Goal: Task Accomplishment & Management: Complete application form

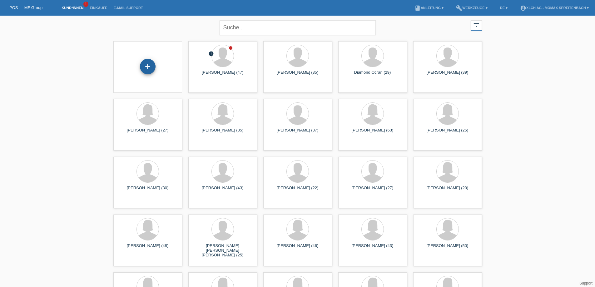
click at [146, 65] on div "+" at bounding box center [148, 67] width 16 height 16
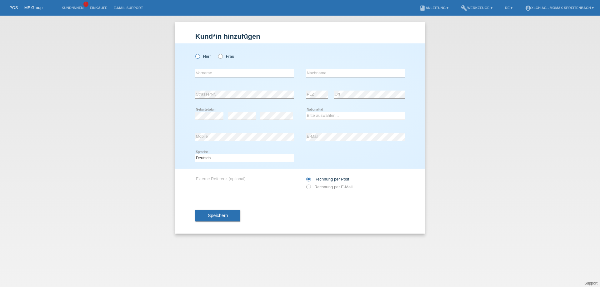
click at [194, 53] on icon at bounding box center [194, 53] width 0 height 0
click at [198, 54] on input "Herr" at bounding box center [197, 56] width 4 height 4
radio input "true"
drag, startPoint x: 210, startPoint y: 75, endPoint x: 424, endPoint y: 130, distance: 220.9
click at [214, 75] on input "text" at bounding box center [244, 73] width 98 height 8
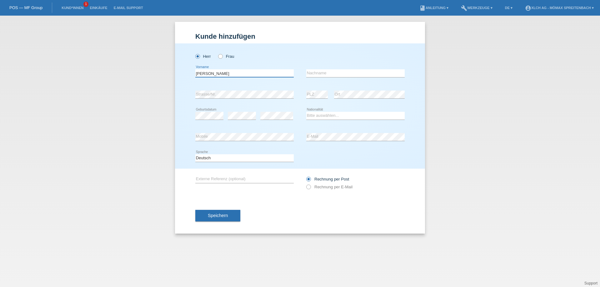
type input "Dario"
click at [350, 71] on input "text" at bounding box center [355, 73] width 98 height 8
type input "Baräo Pereira"
click at [350, 116] on select "Bitte auswählen... Schweiz Deutschland Liechtenstein Österreich ------------ Af…" at bounding box center [355, 115] width 98 height 7
select select "PT"
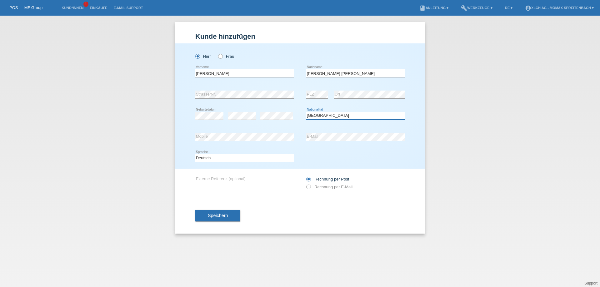
click at [306, 112] on select "Bitte auswählen... Schweiz Deutschland Liechtenstein Österreich ------------ Af…" at bounding box center [355, 115] width 98 height 7
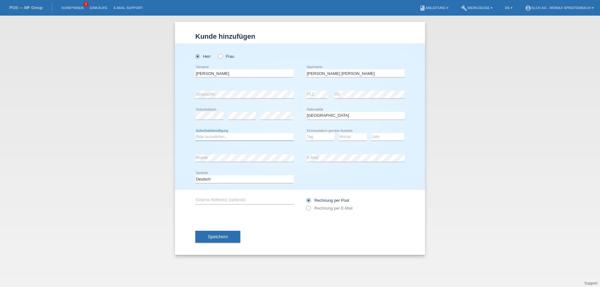
click at [238, 136] on select "Bitte auswählen... C B B - Flüchtlingsstatus Andere" at bounding box center [244, 136] width 98 height 7
select select "C"
click at [195, 133] on select "Bitte auswählen... C B B - Flüchtlingsstatus Andere" at bounding box center [244, 136] width 98 height 7
click at [328, 133] on select "Tag 01 02 03 04 05 06 07 08 09 10 11" at bounding box center [320, 136] width 28 height 7
select select "09"
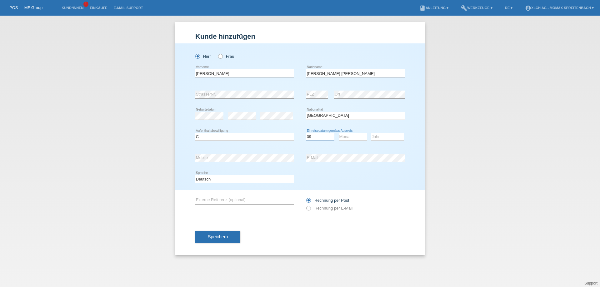
click at [306, 133] on select "Tag 01 02 03 04 05 06 07 08 09 10 11" at bounding box center [320, 136] width 28 height 7
click at [351, 139] on select "Monat 01 02 03 04 05 06 07 08 09 10 11" at bounding box center [353, 136] width 28 height 7
click at [339, 133] on select "Monat 01 02 03 04 05 06 07 08 09 10 11" at bounding box center [353, 136] width 28 height 7
click at [351, 136] on select "Monat 01 02 03 04 05 06 07 08 09 10 11" at bounding box center [353, 136] width 28 height 7
select select "11"
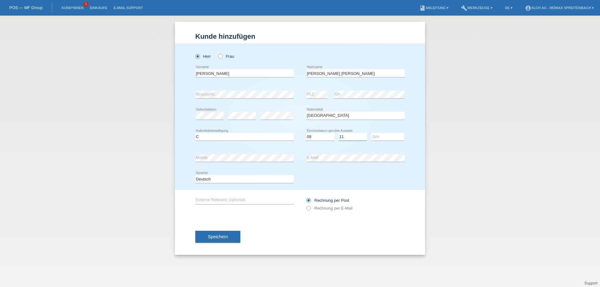
click at [339, 133] on select "Monat 01 02 03 04 05 06 07 08 09 10 11" at bounding box center [353, 136] width 28 height 7
click at [388, 138] on select "Jahr 2025 2024 2023 2022 2021 2020 2019 2018 2017 2016 2015 2014 2013 2012 2011…" at bounding box center [387, 136] width 33 height 7
select select "1999"
click at [371, 133] on select "Jahr 2025 2024 2023 2022 2021 2020 2019 2018 2017 2016 2015 2014 2013 2012 2011…" at bounding box center [387, 136] width 33 height 7
click at [305, 205] on icon at bounding box center [305, 205] width 0 height 0
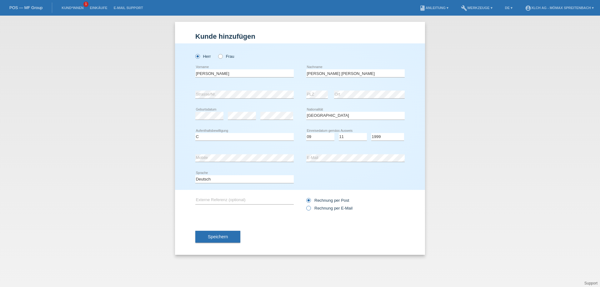
click at [308, 208] on input "Rechnung per E-Mail" at bounding box center [308, 210] width 4 height 8
radio input "true"
click at [213, 236] on span "Speichern" at bounding box center [218, 236] width 20 height 5
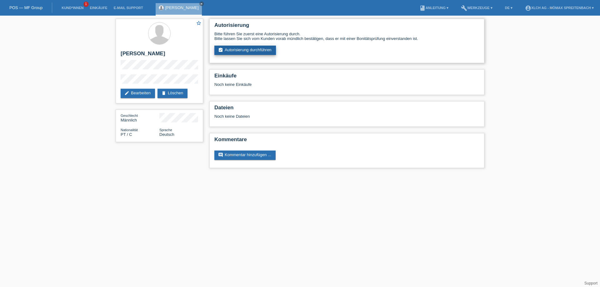
click at [265, 51] on link "assignment_turned_in Autorisierung durchführen" at bounding box center [245, 50] width 62 height 9
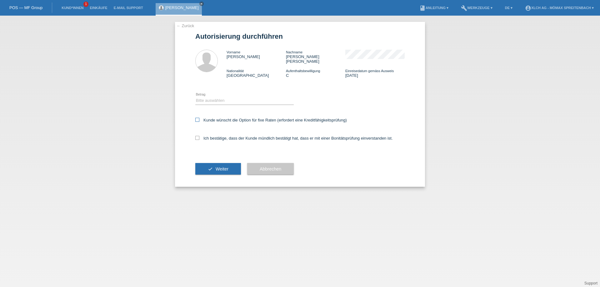
click at [197, 118] on icon at bounding box center [197, 120] width 4 height 4
click at [197, 118] on input "Kunde wünscht die Option für fixe Raten (erfordert eine Kreditfähigkeitsprüfung)" at bounding box center [197, 120] width 4 height 4
checkbox input "true"
drag, startPoint x: 197, startPoint y: 134, endPoint x: 216, endPoint y: 85, distance: 52.5
click at [197, 136] on icon at bounding box center [197, 138] width 4 height 4
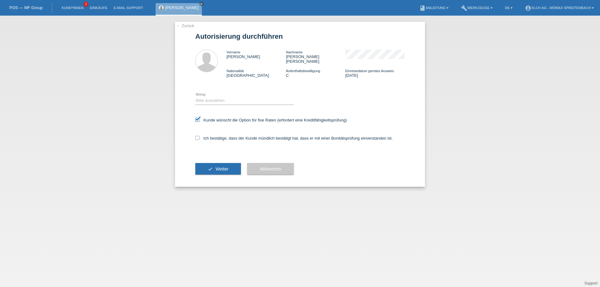
click at [197, 136] on input "Ich bestätige, dass der Kunde mündlich bestätigt hat, dass er mit einer Bonität…" at bounding box center [197, 138] width 4 height 4
checkbox input "true"
click at [213, 97] on select "Bitte auswählen CHF 1.00 - CHF 499.00 CHF 500.00 - CHF 1'999.00 CHF 2'000.00 - …" at bounding box center [244, 100] width 98 height 7
select select "2"
click at [195, 97] on select "Bitte auswählen CHF 1.00 - CHF 499.00 CHF 500.00 - CHF 1'999.00 CHF 2'000.00 - …" at bounding box center [244, 100] width 98 height 7
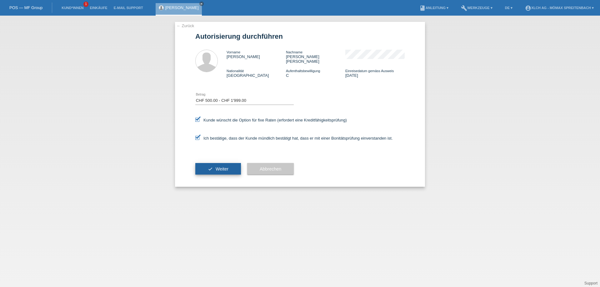
click at [218, 166] on span "Weiter" at bounding box center [222, 168] width 13 height 5
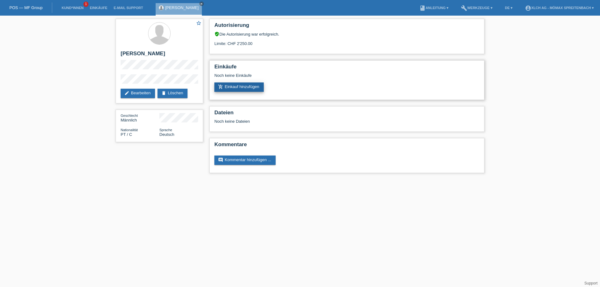
click at [242, 87] on link "add_shopping_cart Einkauf hinzufügen" at bounding box center [238, 86] width 49 height 9
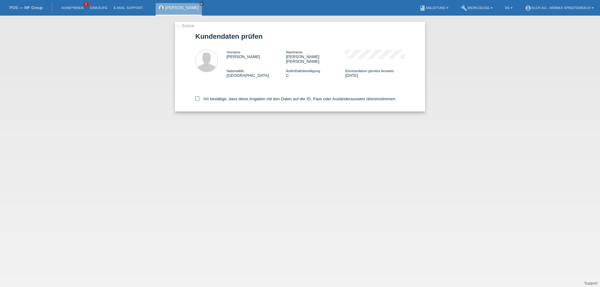
click at [197, 97] on icon at bounding box center [197, 99] width 4 height 4
click at [197, 97] on input "Ich bestätige, dass diese Angaben mit den Daten auf der ID, Pass oder Ausländer…" at bounding box center [197, 99] width 4 height 4
checkbox input "true"
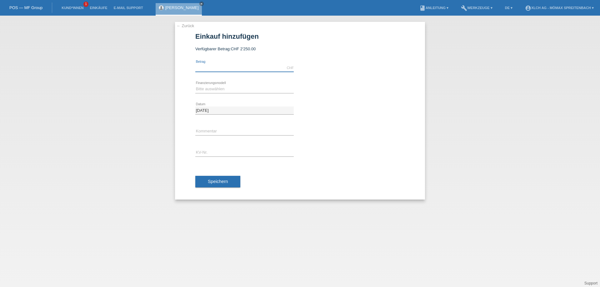
click at [223, 68] on input "text" at bounding box center [244, 68] width 98 height 8
type input "1533.00"
click at [234, 89] on select "Bitte auswählen Kauf auf Rechnung mit Teilzahlungsoption Fixe Raten - Zinsübern…" at bounding box center [244, 88] width 98 height 7
select select "113"
click at [195, 85] on select "Bitte auswählen Kauf auf Rechnung mit Teilzahlungsoption Fixe Raten - Zinsübern…" at bounding box center [244, 88] width 98 height 7
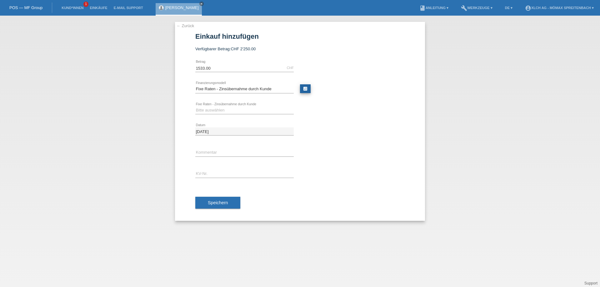
click at [305, 87] on link "calculate" at bounding box center [305, 88] width 11 height 9
type input "1533.00"
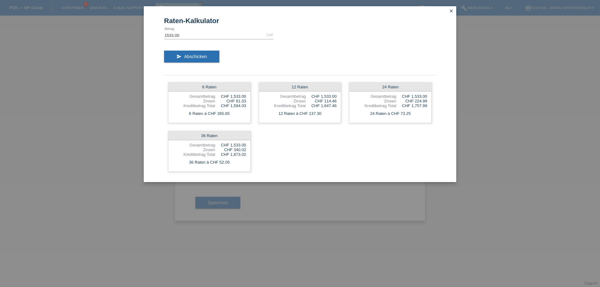
click at [450, 10] on icon "close" at bounding box center [451, 10] width 5 height 5
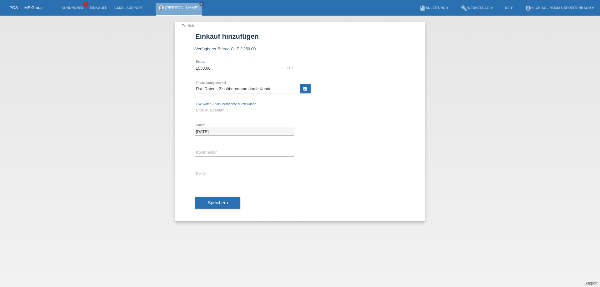
click at [219, 109] on select "Bitte auswählen 6 Raten 12 Raten 24 Raten 36 Raten" at bounding box center [244, 110] width 98 height 7
select select "324"
click at [195, 107] on select "Bitte auswählen 6 Raten 12 Raten 24 Raten 36 Raten" at bounding box center [244, 110] width 98 height 7
click at [214, 65] on input "1533.00" at bounding box center [244, 68] width 98 height 8
type input "1333.00"
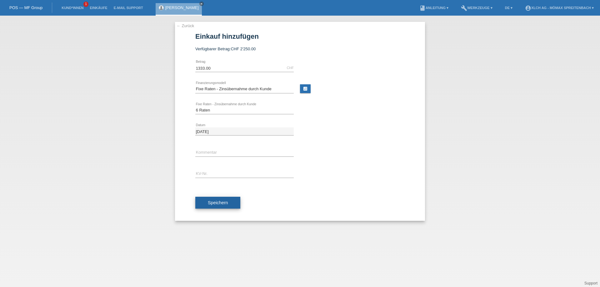
click at [216, 203] on span "Speichern" at bounding box center [218, 202] width 20 height 5
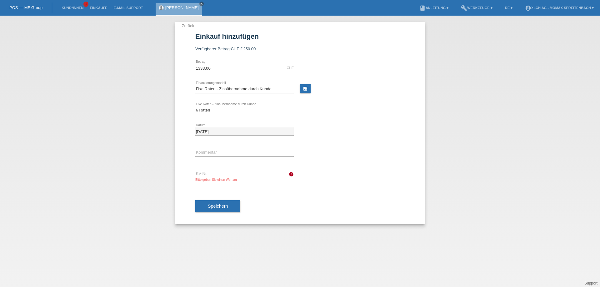
click at [183, 6] on link "[PERSON_NAME]" at bounding box center [181, 7] width 33 height 5
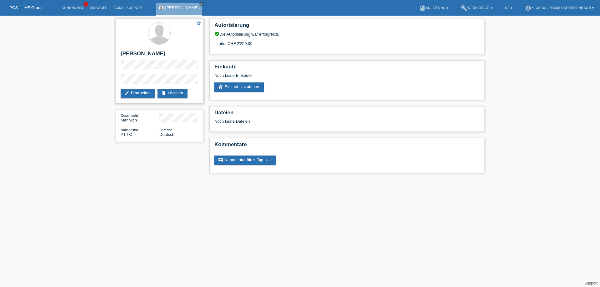
click at [151, 74] on div "star_border [PERSON_NAME] edit Bearbeiten delete Löschen" at bounding box center [159, 61] width 87 height 85
click at [246, 87] on link "add_shopping_cart Einkauf hinzufügen" at bounding box center [238, 86] width 49 height 9
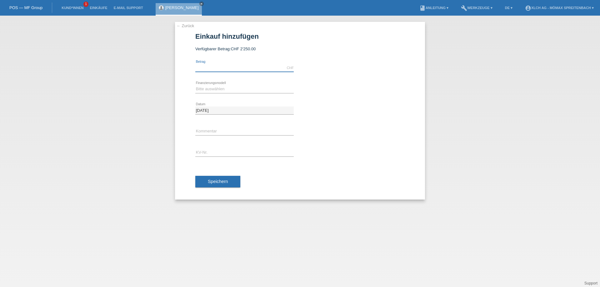
click at [214, 66] on input "text" at bounding box center [244, 68] width 98 height 8
type input "1333.00"
click at [223, 85] on select "Bitte auswählen Kauf auf Rechnung mit Teilzahlungsoption Fixe Raten - Zinsübern…" at bounding box center [244, 88] width 98 height 7
select select "113"
click at [195, 85] on select "Bitte auswählen Kauf auf Rechnung mit Teilzahlungsoption Fixe Raten - Zinsübern…" at bounding box center [244, 88] width 98 height 7
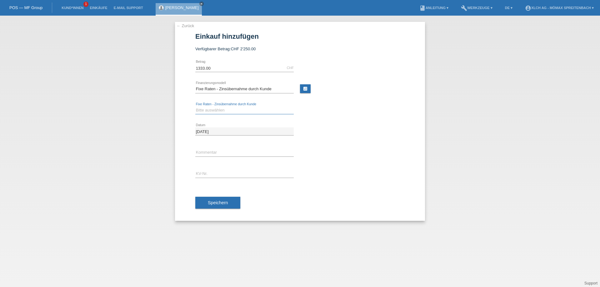
click at [224, 111] on select "Bitte auswählen 6 Raten 12 Raten 24 Raten 36 Raten" at bounding box center [244, 110] width 98 height 7
select select "324"
click at [195, 107] on select "Bitte auswählen 6 Raten 12 Raten 24 Raten 36 Raten" at bounding box center [244, 110] width 98 height 7
click at [210, 172] on input "text" at bounding box center [244, 174] width 98 height 8
type input "ASMVG3"
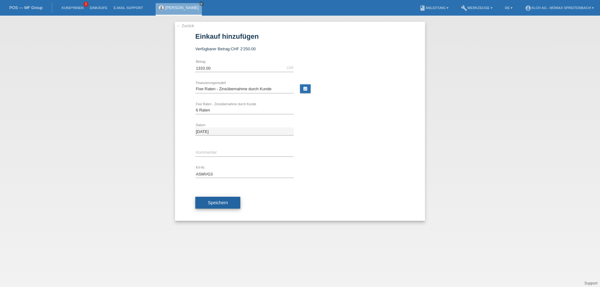
click at [212, 201] on span "Speichern" at bounding box center [218, 202] width 20 height 5
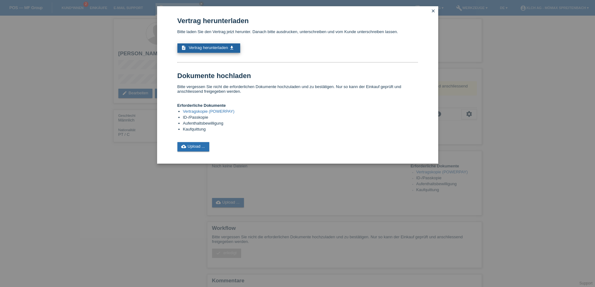
click at [223, 47] on span "Vertrag herunterladen" at bounding box center [208, 47] width 39 height 5
click at [195, 145] on link "cloud_upload Upload ..." at bounding box center [193, 146] width 32 height 9
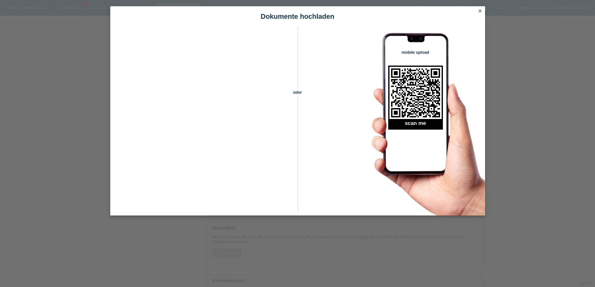
click at [481, 11] on icon "close" at bounding box center [480, 10] width 5 height 5
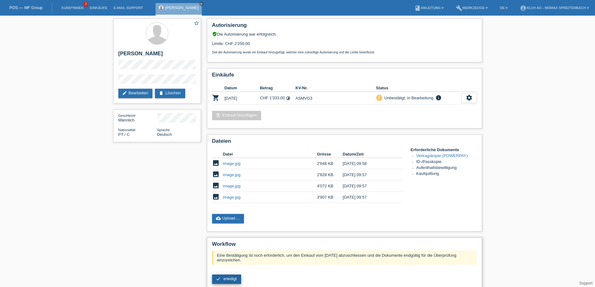
click at [232, 279] on span "erledigt" at bounding box center [229, 278] width 13 height 5
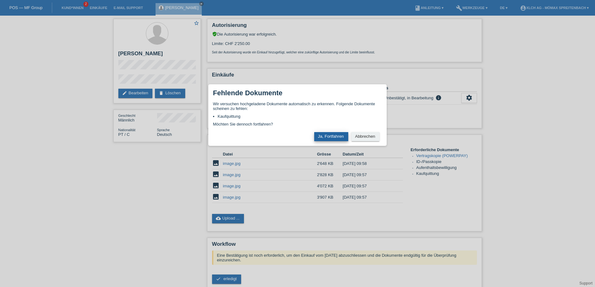
drag, startPoint x: 325, startPoint y: 135, endPoint x: 333, endPoint y: 133, distance: 7.8
click at [326, 135] on button "Ja, Fortfahren" at bounding box center [331, 136] width 34 height 9
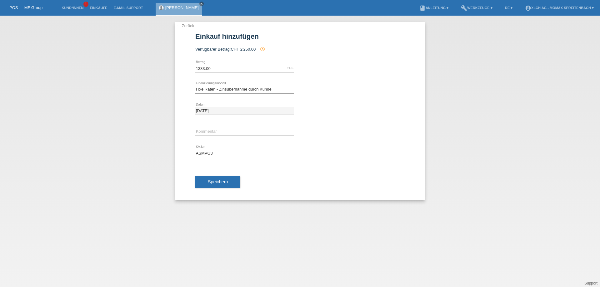
select select "113"
click at [203, 2] on icon "close" at bounding box center [201, 3] width 3 height 3
